Goal: Information Seeking & Learning: Learn about a topic

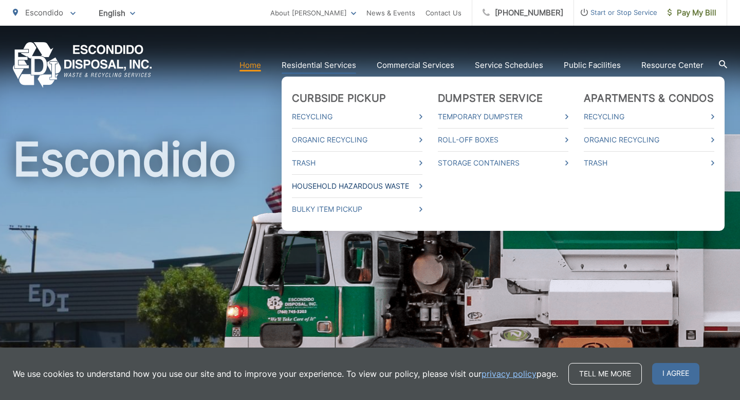
click at [355, 183] on link "Household Hazardous Waste" at bounding box center [357, 186] width 131 height 12
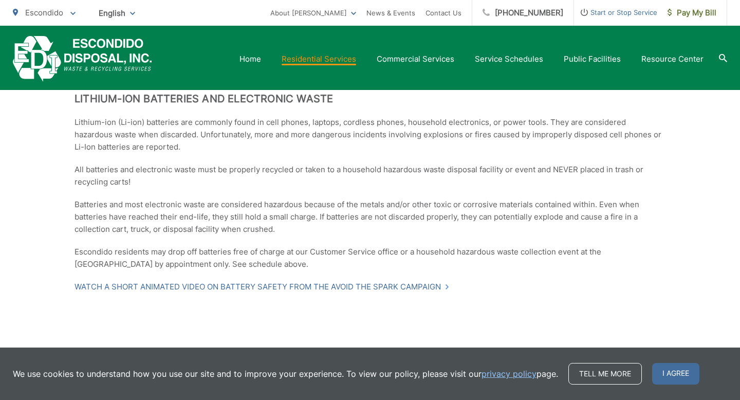
scroll to position [1422, 0]
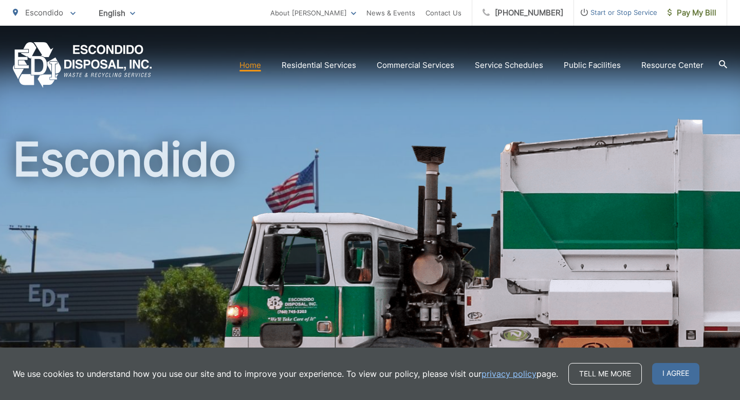
click at [482, 183] on h1 "Escondido" at bounding box center [370, 296] width 714 height 325
click at [182, 139] on h1 "Escondido" at bounding box center [370, 296] width 714 height 325
